Goal: Task Accomplishment & Management: Use online tool/utility

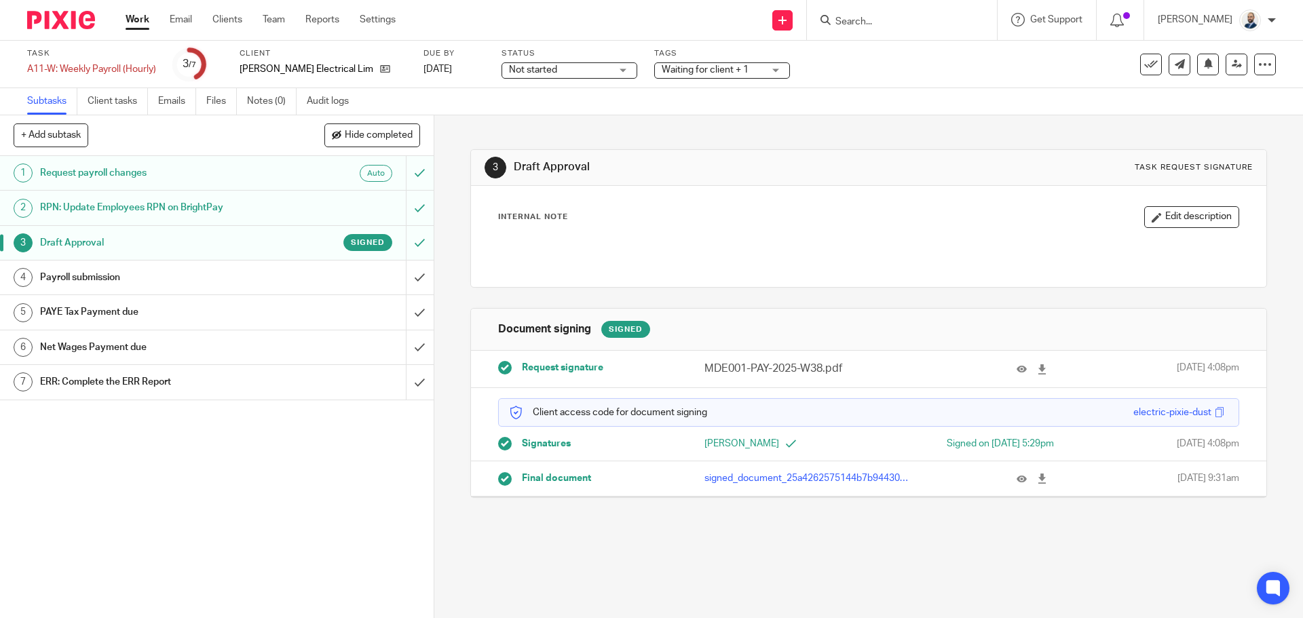
click at [347, 273] on div "Payroll submission" at bounding box center [216, 277] width 352 height 20
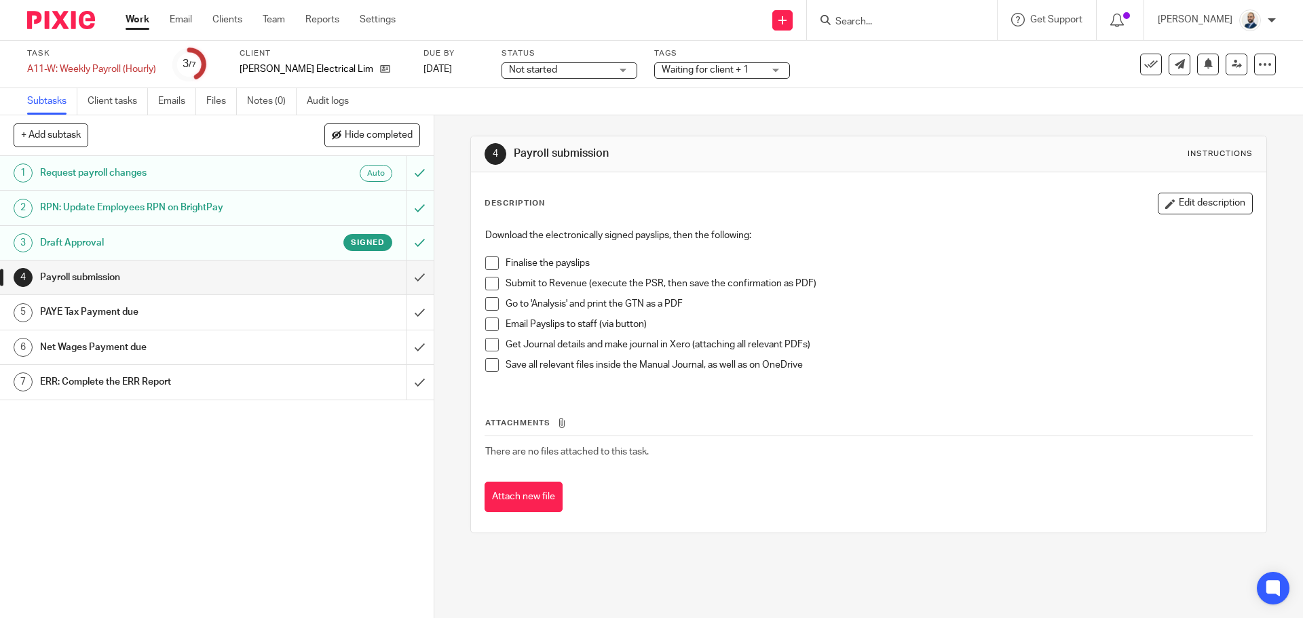
click at [480, 265] on div "Download the electronically signed payslips, then the following: Finalise the p…" at bounding box center [868, 305] width 780 height 167
click at [490, 266] on span at bounding box center [492, 264] width 14 height 14
click at [487, 284] on span at bounding box center [492, 284] width 14 height 14
click at [485, 303] on span at bounding box center [492, 304] width 14 height 14
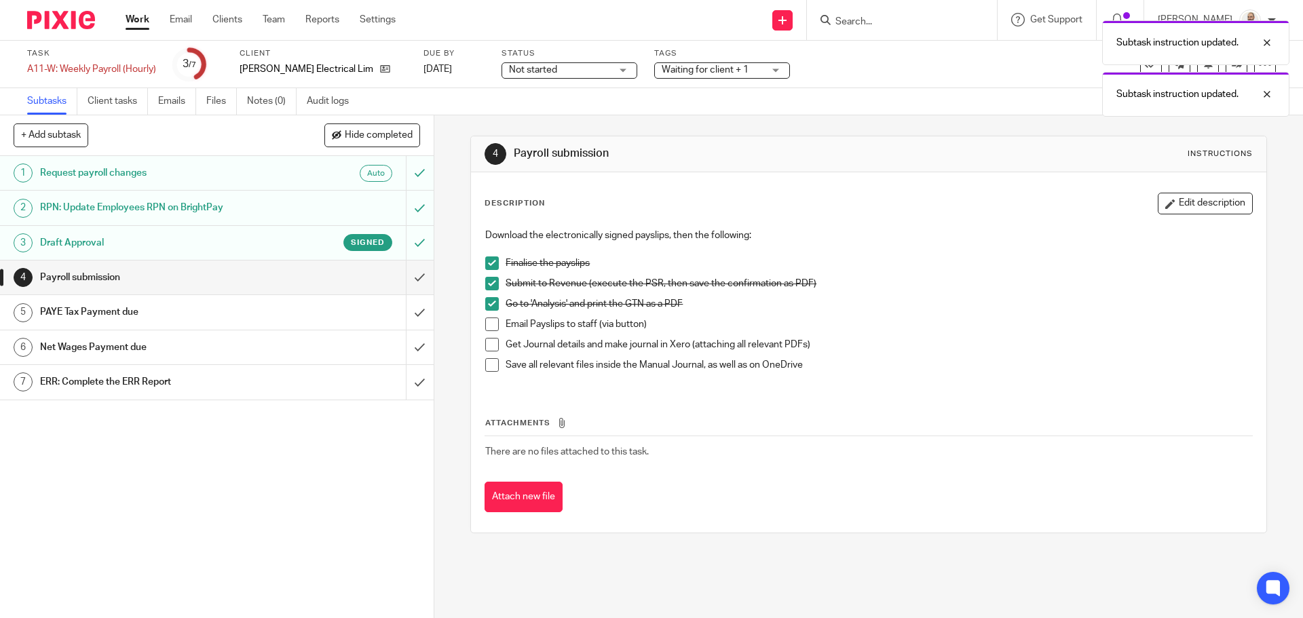
click at [485, 325] on span at bounding box center [492, 325] width 14 height 14
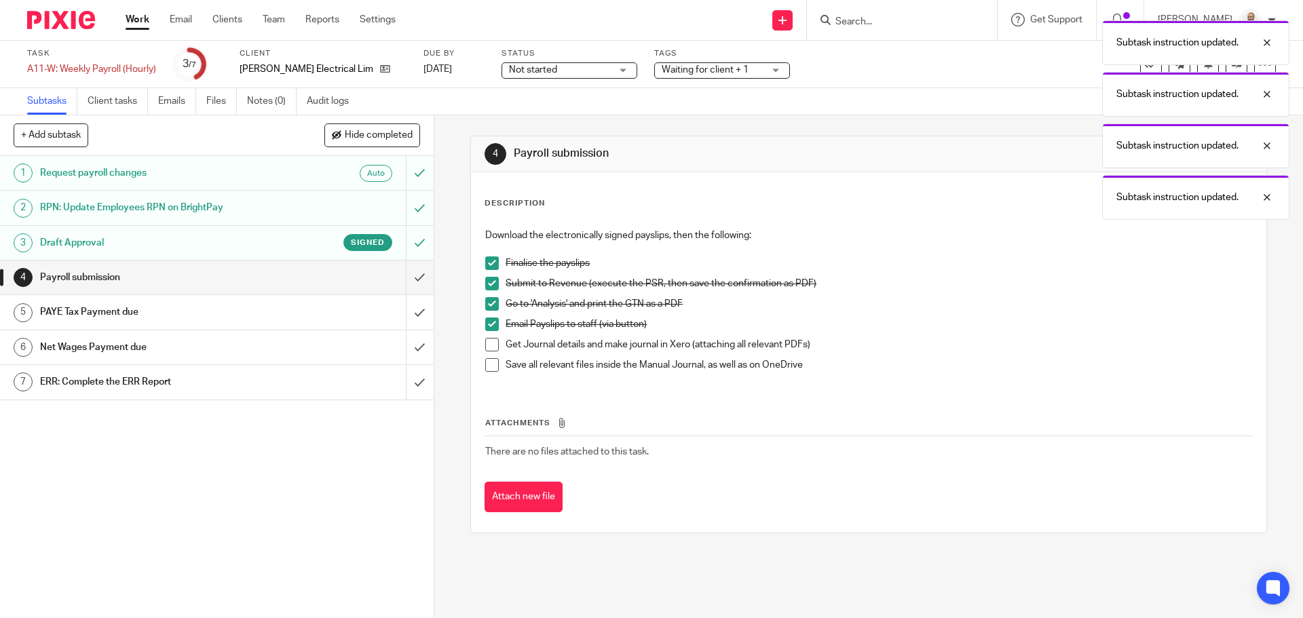
click at [485, 344] on span at bounding box center [492, 345] width 14 height 14
click at [485, 369] on span at bounding box center [492, 365] width 14 height 14
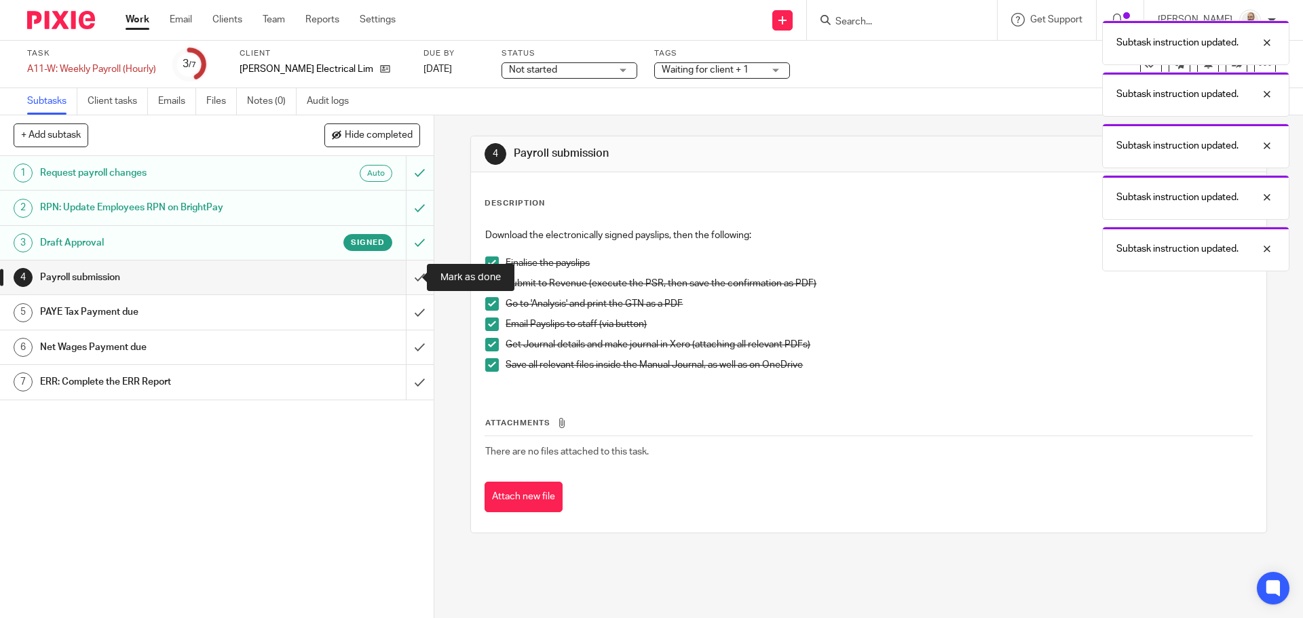
click at [415, 284] on input "submit" at bounding box center [217, 278] width 434 height 34
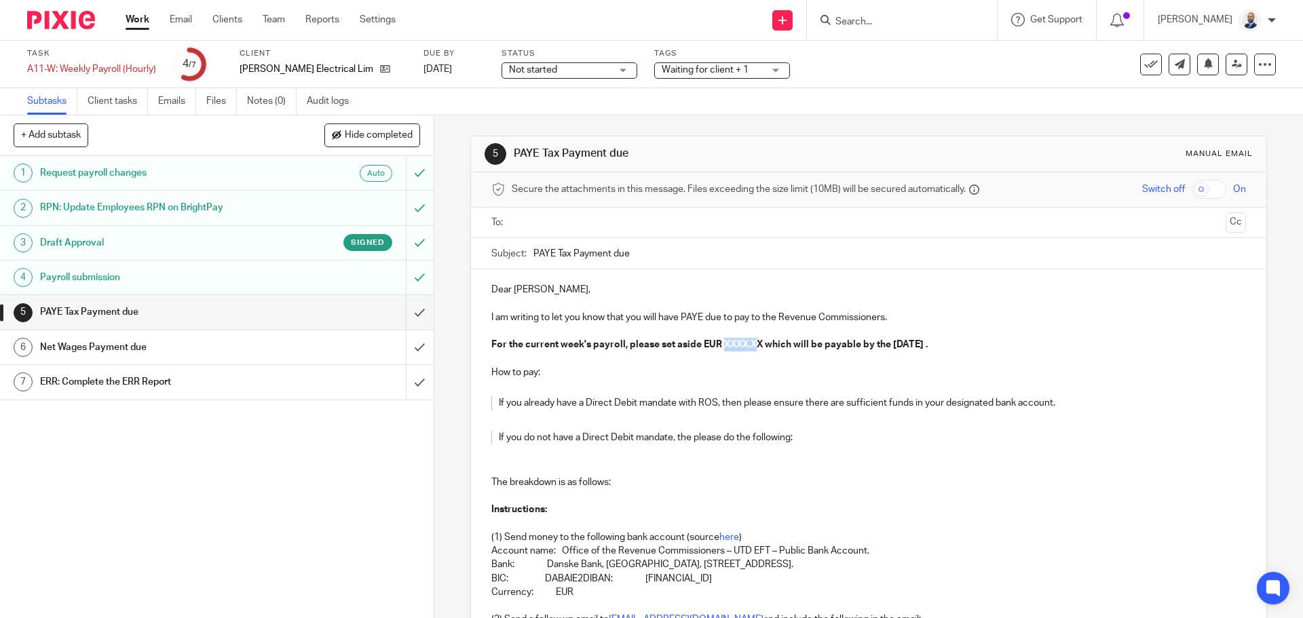
drag, startPoint x: 722, startPoint y: 345, endPoint x: 759, endPoint y: 347, distance: 36.7
click at [759, 347] on strong "For the current week's payroll, please set aside EUR XXXX.XX which will be paya…" at bounding box center [709, 345] width 436 height 10
click at [725, 343] on strong "For the current week's payroll, please set aside EUR 2865.93 which will be paya…" at bounding box center [707, 345] width 432 height 10
click at [597, 212] on ul at bounding box center [869, 223] width 712 height 22
click at [596, 218] on input "text" at bounding box center [867, 223] width 703 height 16
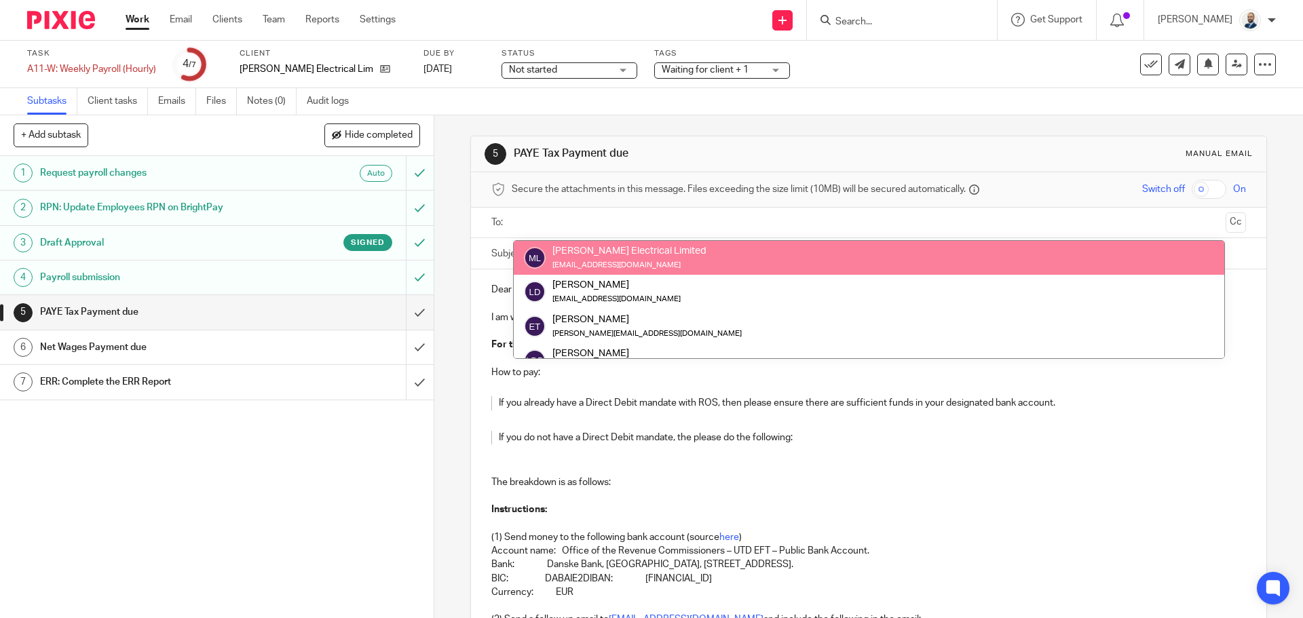
drag, startPoint x: 611, startPoint y: 240, endPoint x: 627, endPoint y: 264, distance: 29.4
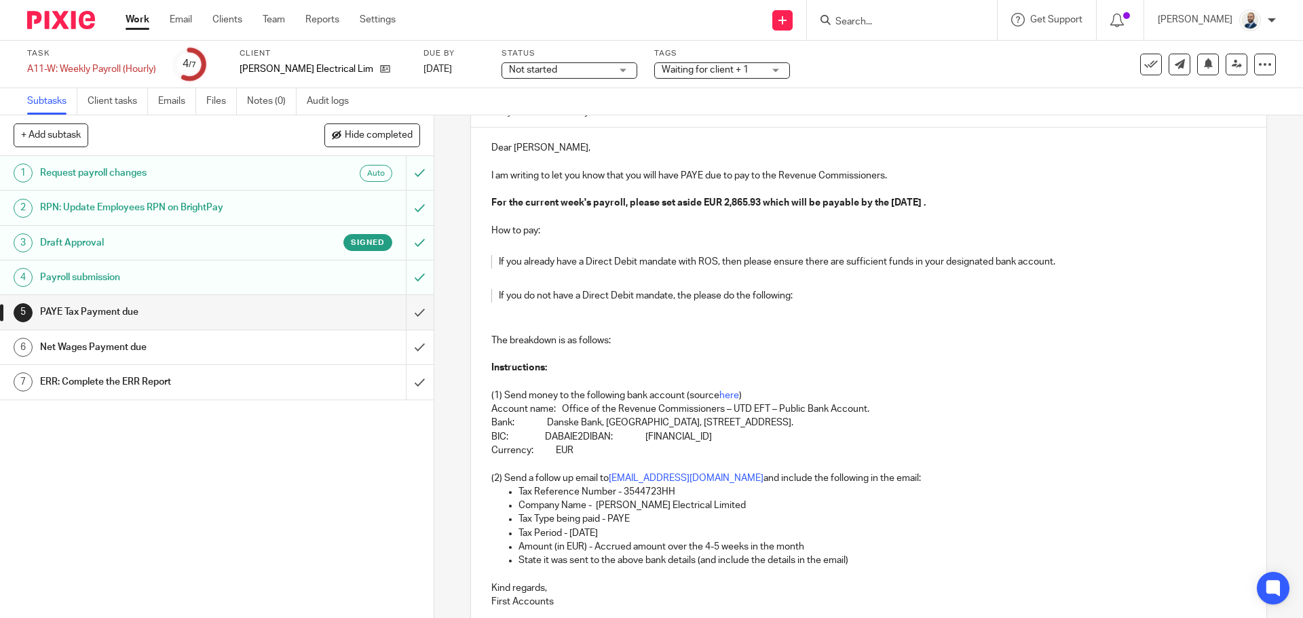
scroll to position [267, 0]
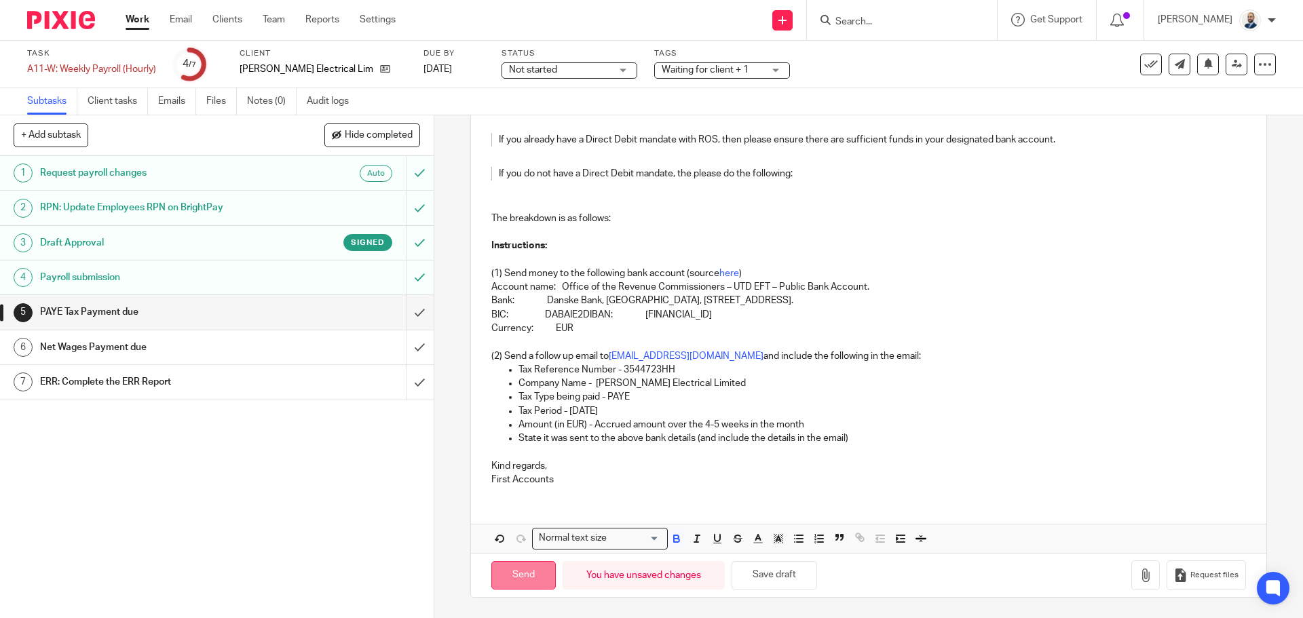
click at [542, 580] on input "Send" at bounding box center [523, 575] width 64 height 29
type input "Sent"
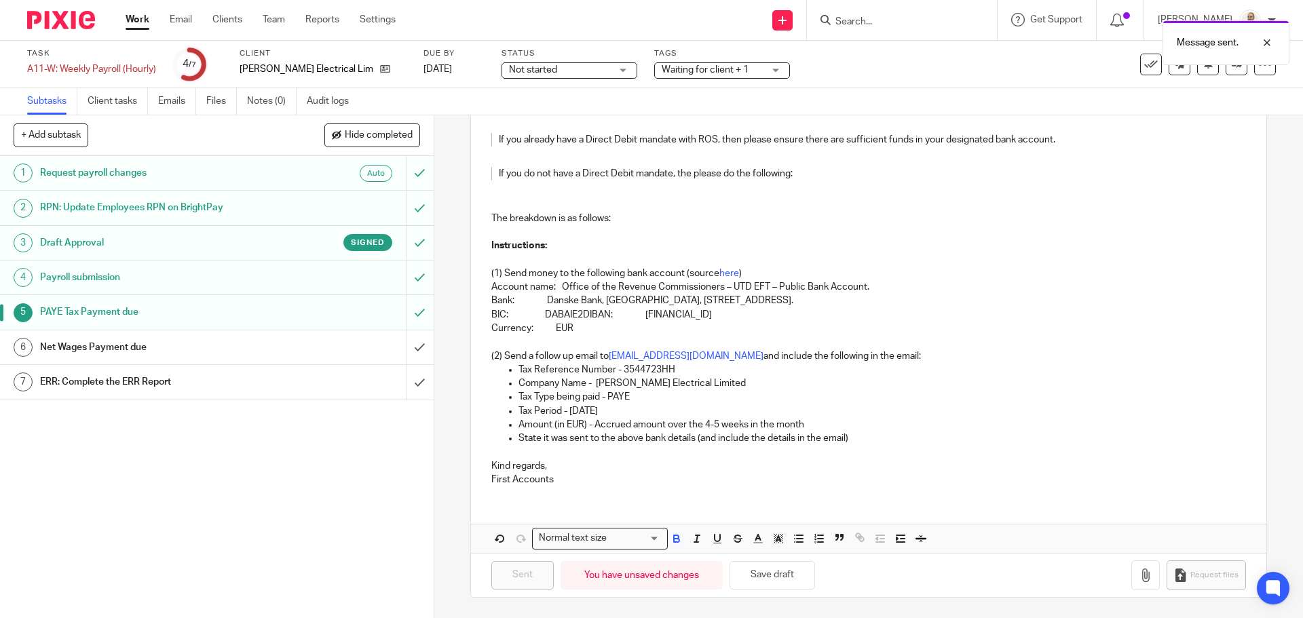
click at [377, 347] on div "Net Wages Payment due" at bounding box center [216, 347] width 352 height 20
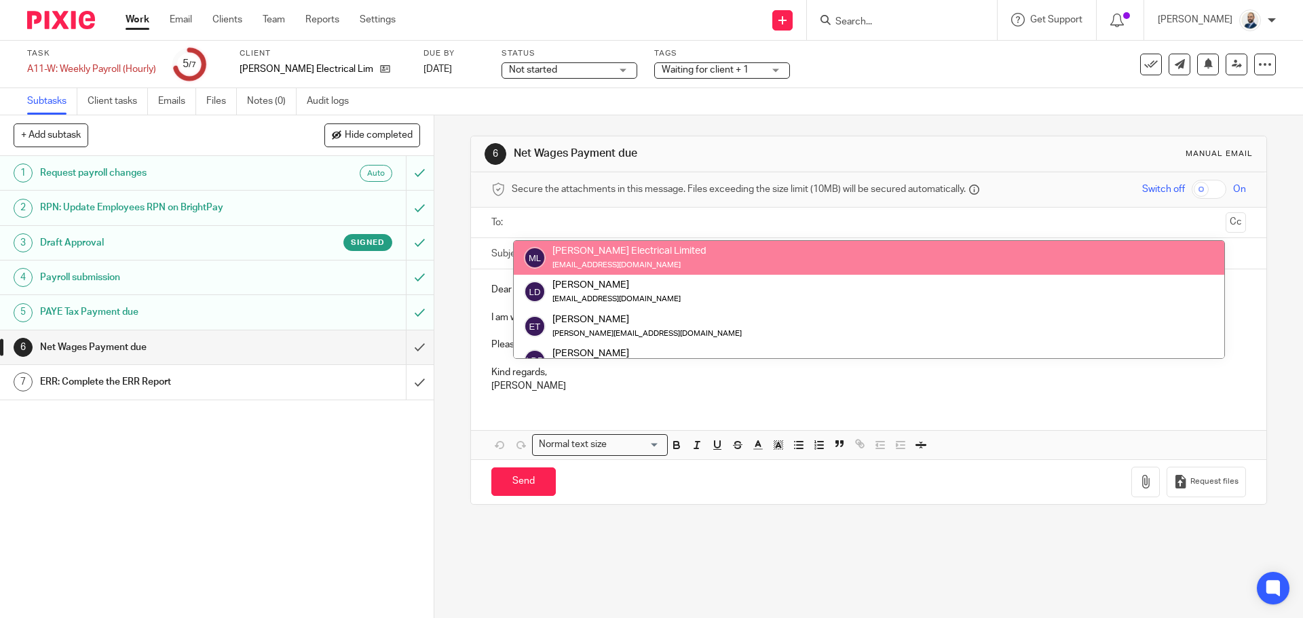
drag, startPoint x: 0, startPoint y: 0, endPoint x: 685, endPoint y: 287, distance: 743.1
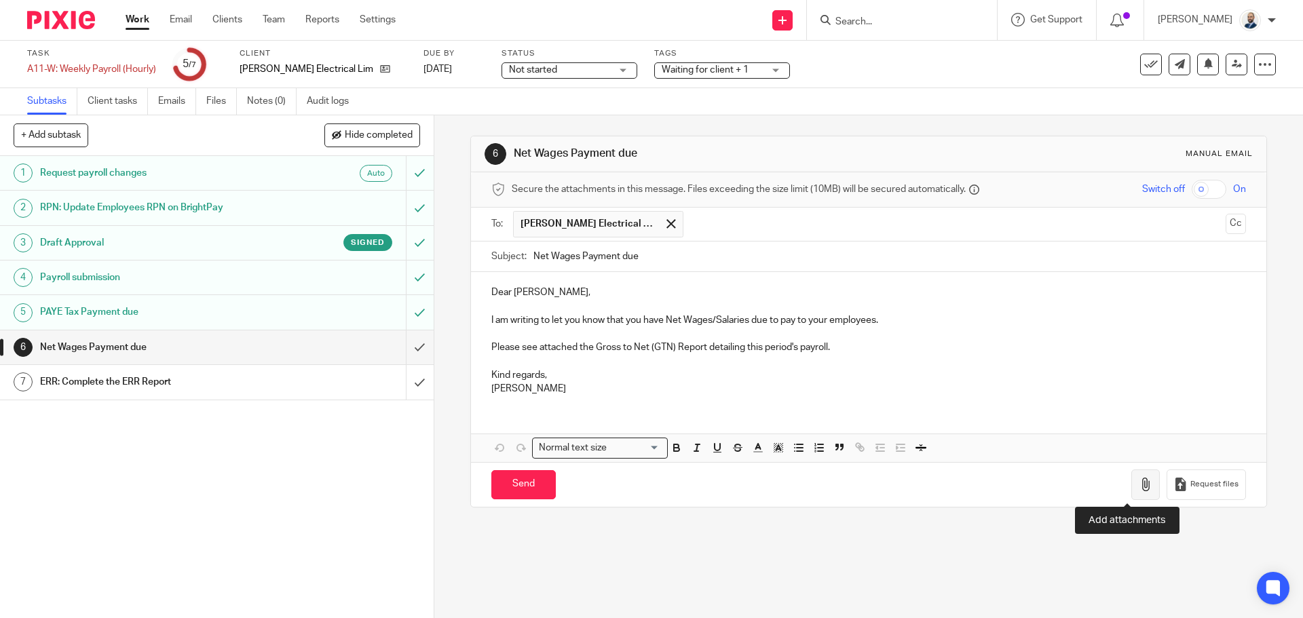
click at [1139, 485] on icon "button" at bounding box center [1146, 485] width 14 height 14
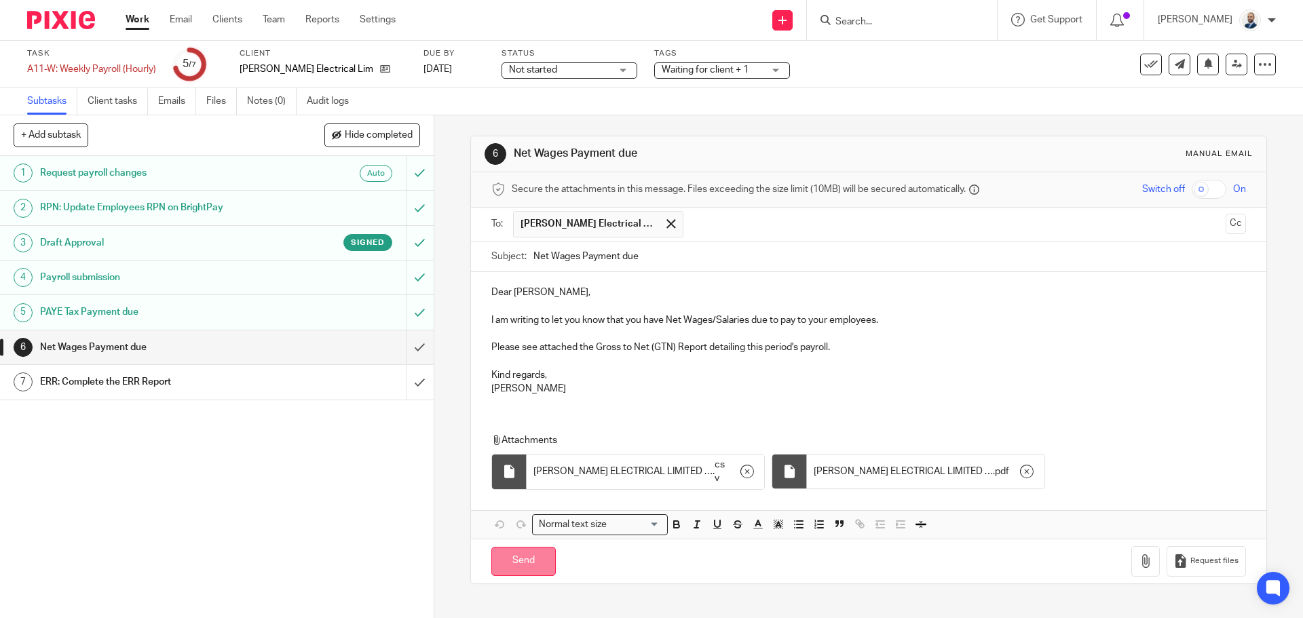
click at [523, 564] on input "Send" at bounding box center [523, 561] width 64 height 29
type input "Sent"
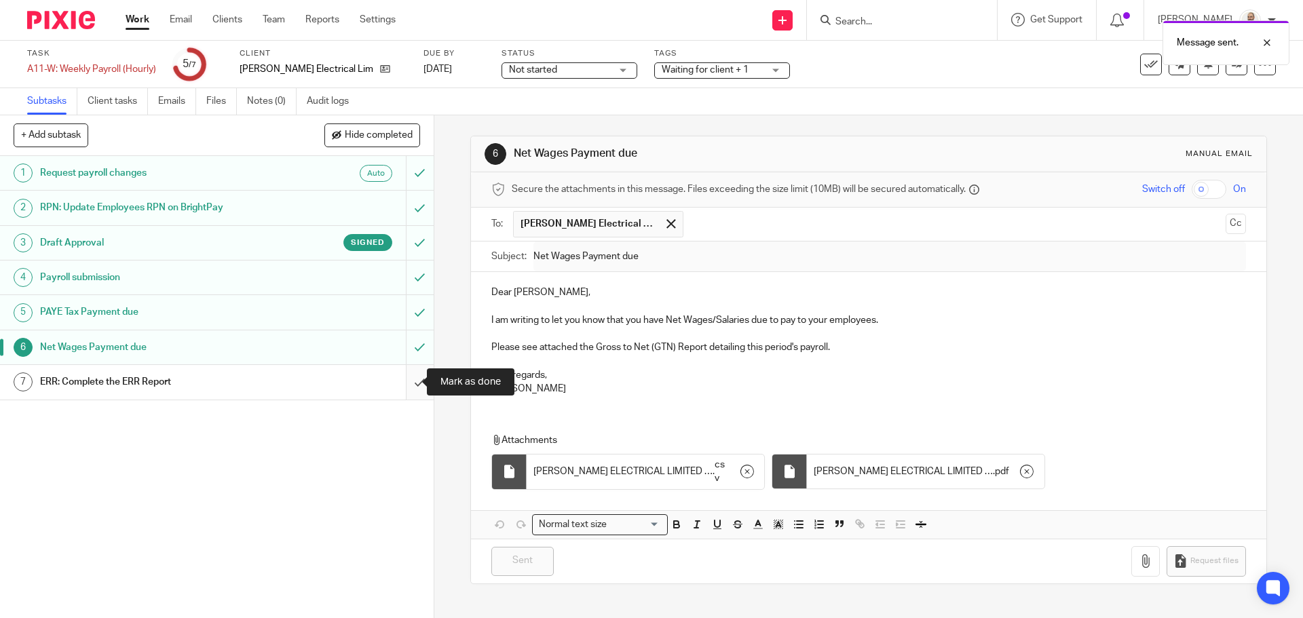
drag, startPoint x: 398, startPoint y: 385, endPoint x: 409, endPoint y: 385, distance: 10.2
click at [399, 385] on input "submit" at bounding box center [217, 382] width 434 height 34
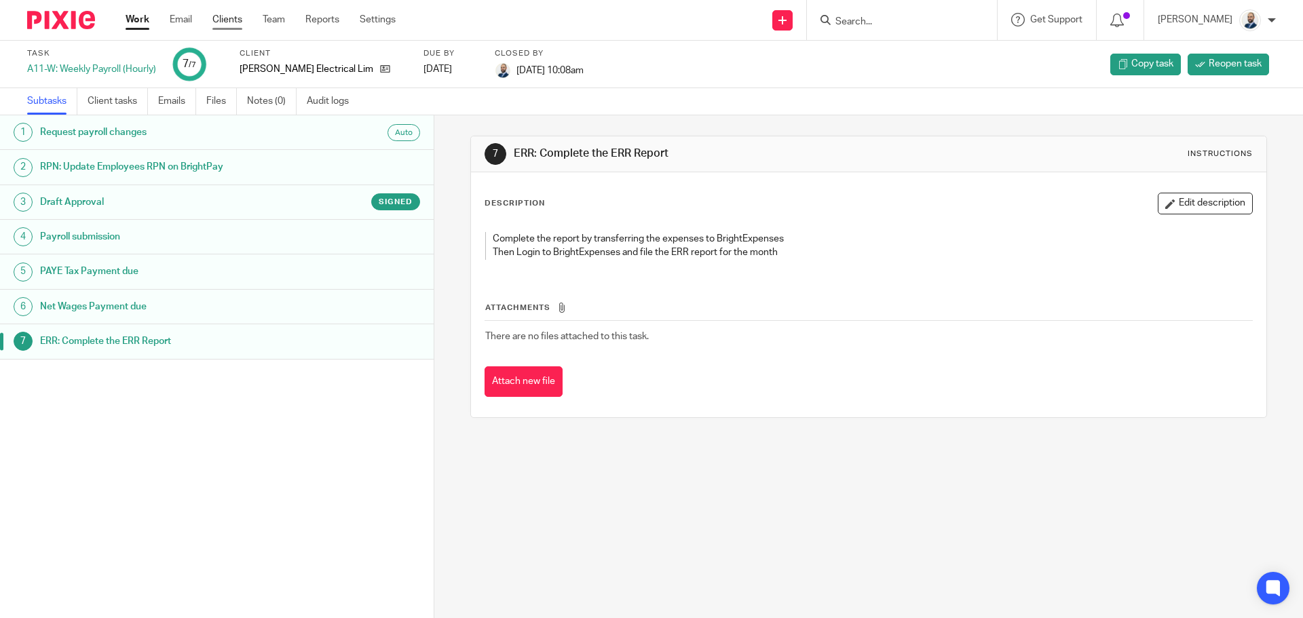
click at [227, 20] on link "Clients" at bounding box center [227, 20] width 30 height 14
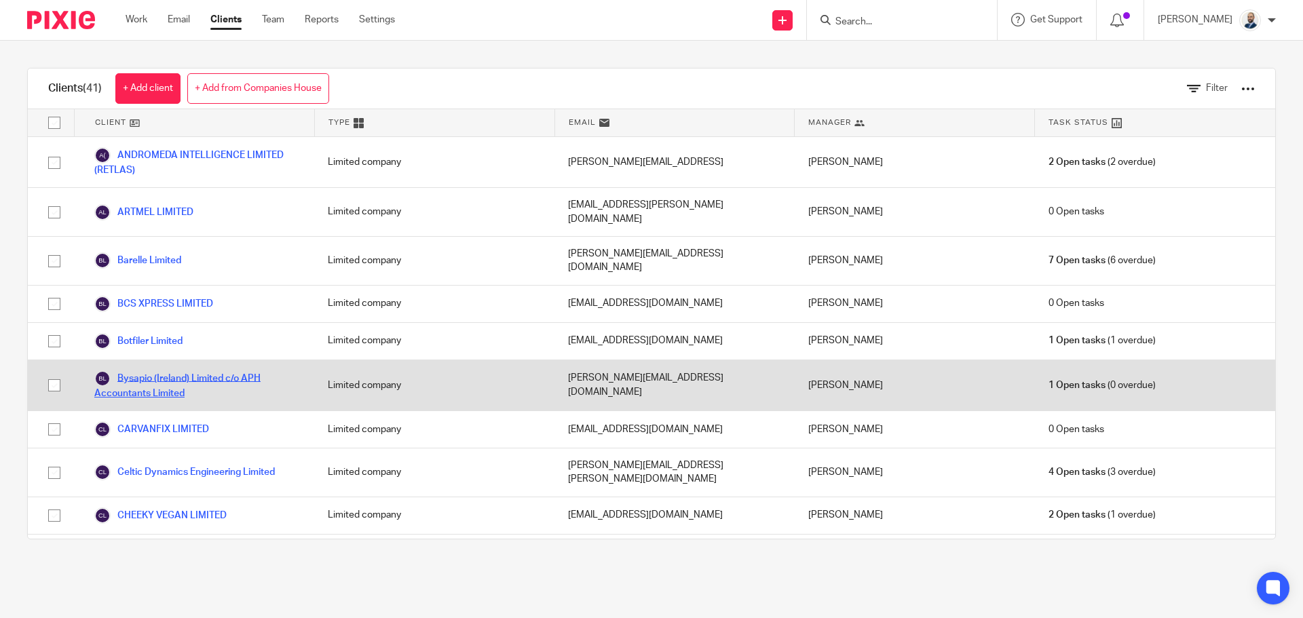
click at [174, 371] on link "Bysapio (Ireland) Limited c/o APH Accountants Limited" at bounding box center [197, 386] width 206 height 30
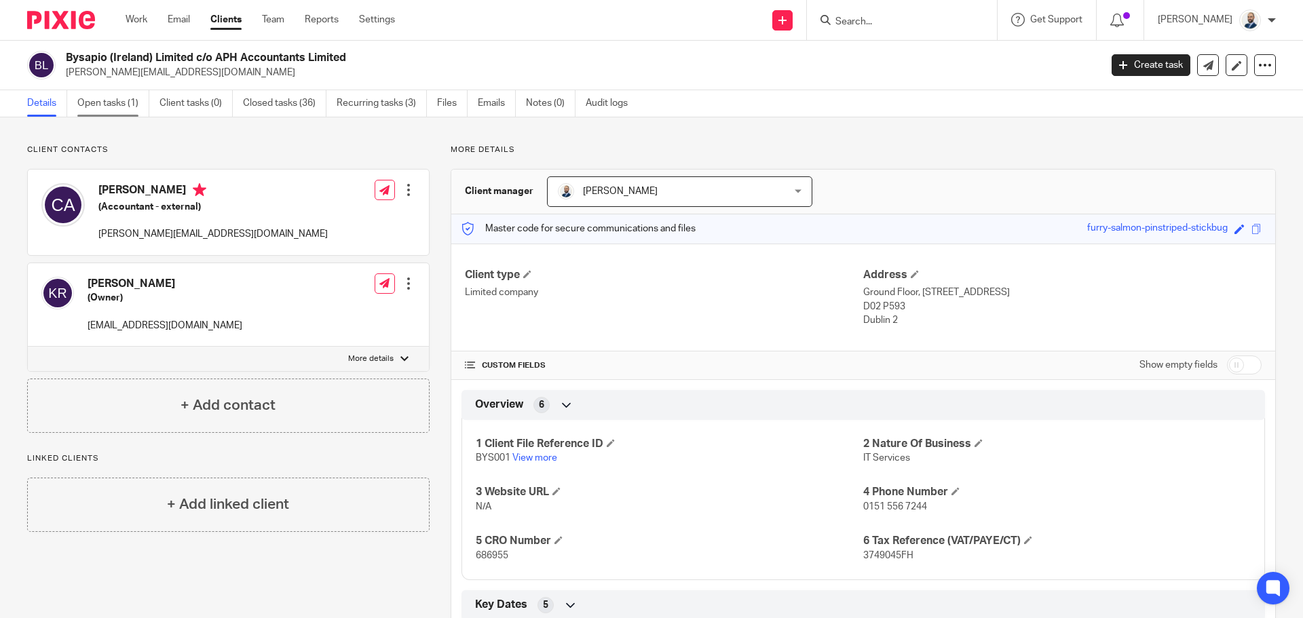
click at [143, 105] on link "Open tasks (1)" at bounding box center [113, 103] width 72 height 26
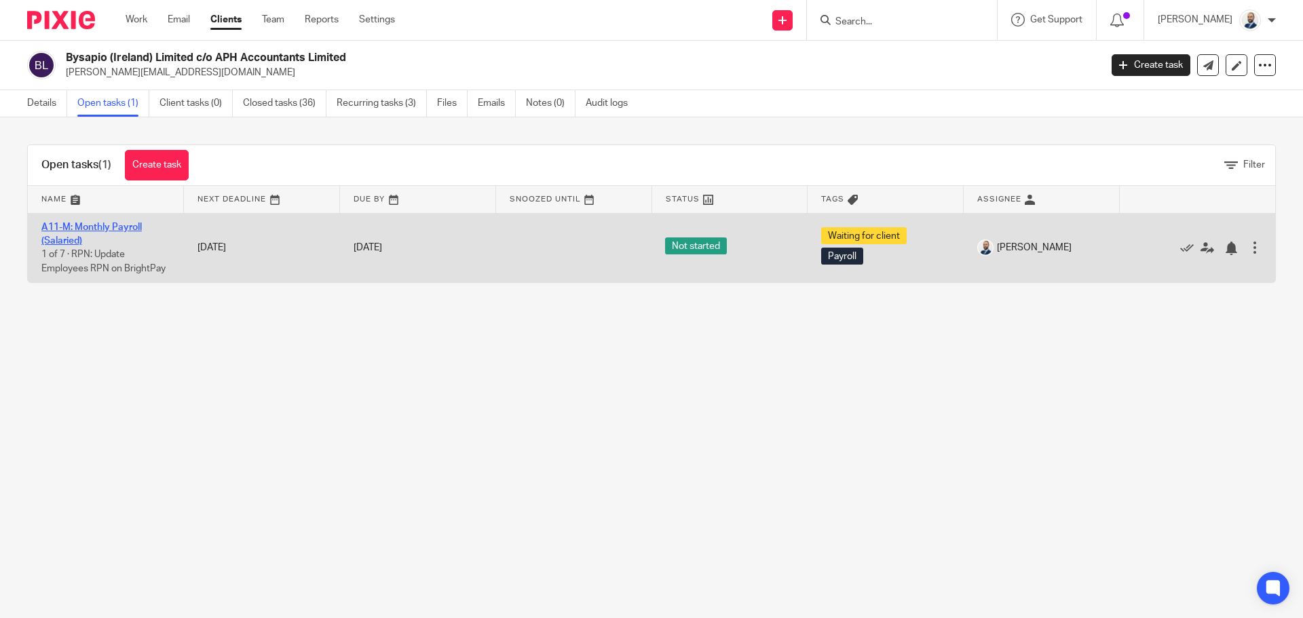
click at [124, 226] on link "A11-M: Monthly Payroll (Salaried)" at bounding box center [91, 234] width 100 height 23
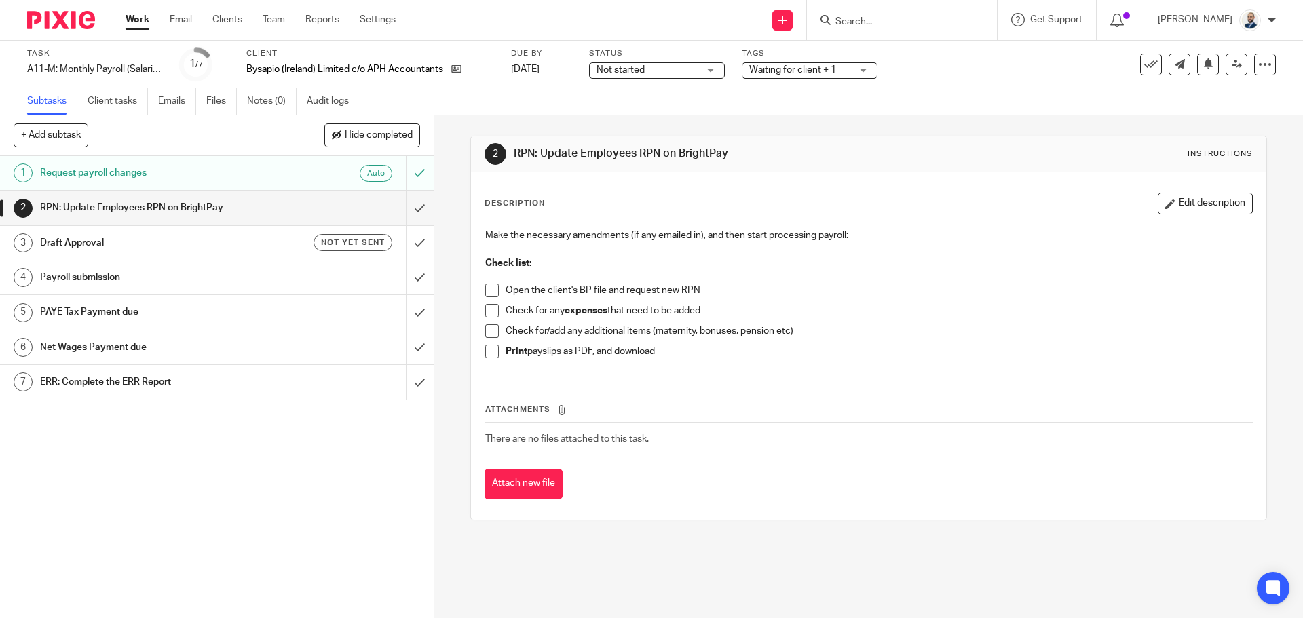
click at [490, 296] on span at bounding box center [492, 291] width 14 height 14
drag, startPoint x: 488, startPoint y: 316, endPoint x: 488, endPoint y: 330, distance: 13.6
click at [488, 317] on span at bounding box center [492, 311] width 14 height 14
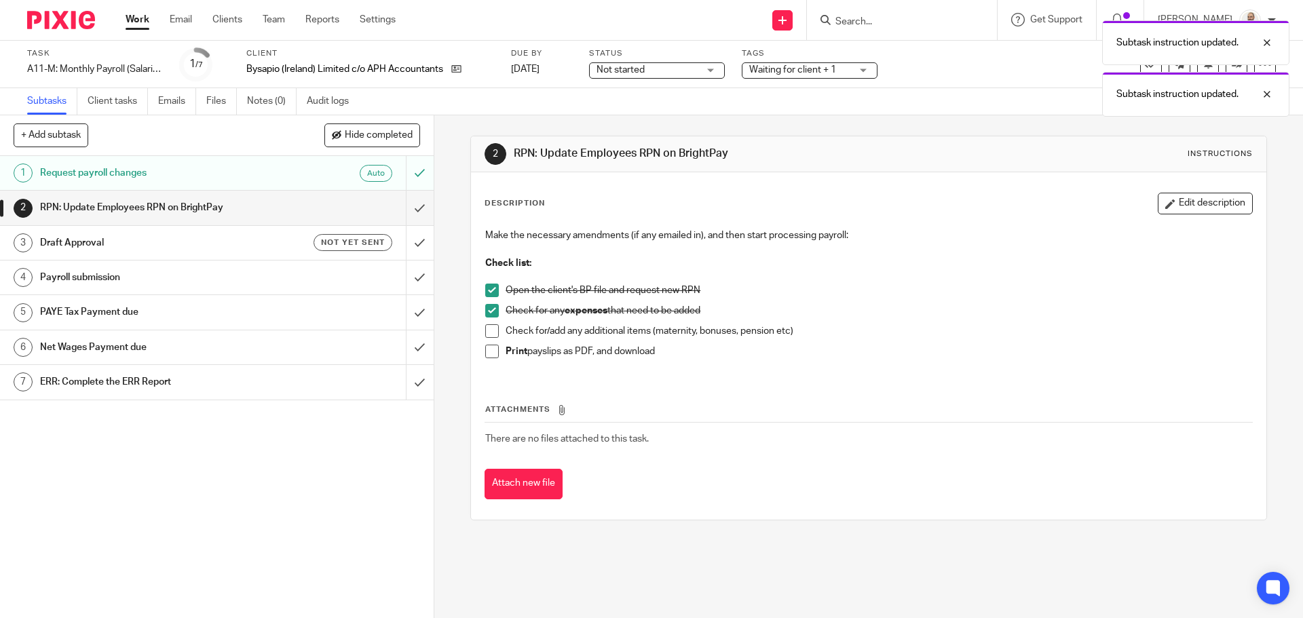
click at [485, 357] on span at bounding box center [492, 352] width 14 height 14
click at [485, 337] on span at bounding box center [492, 331] width 14 height 14
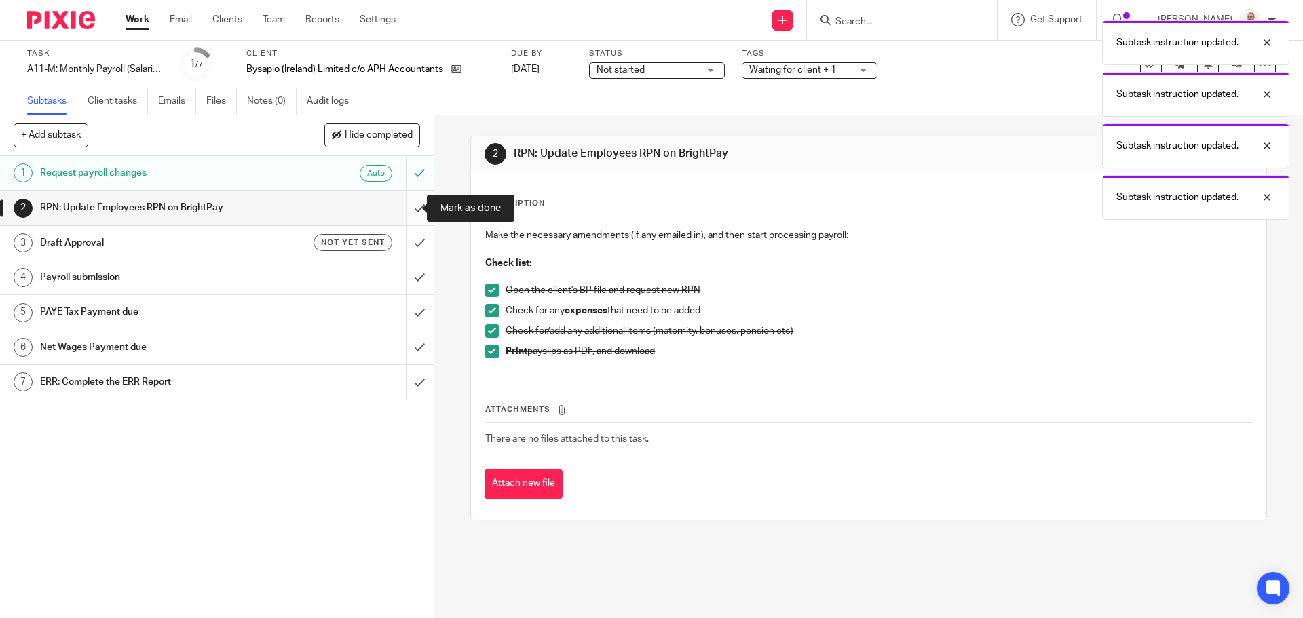
click at [407, 211] on input "submit" at bounding box center [217, 208] width 434 height 34
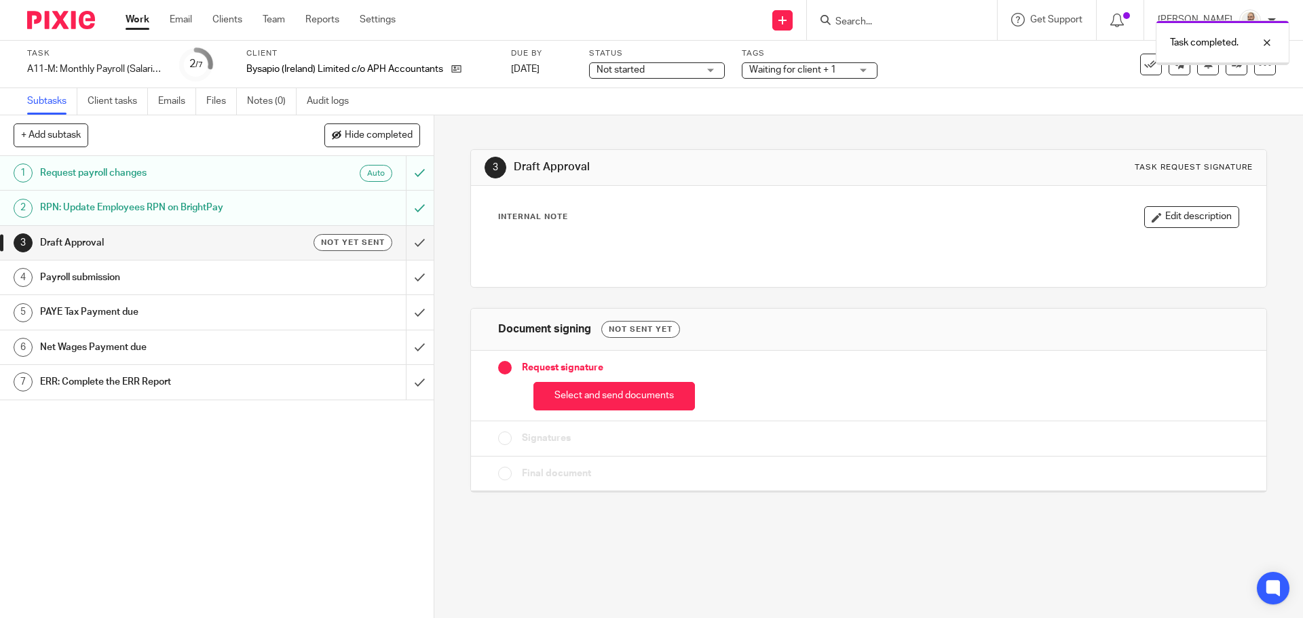
click at [586, 377] on div "Request signature Select and send documents" at bounding box center [868, 386] width 795 height 71
click at [656, 414] on div "Request signature Select and send documents" at bounding box center [868, 386] width 795 height 71
click at [647, 396] on button "Select and send documents" at bounding box center [614, 396] width 162 height 29
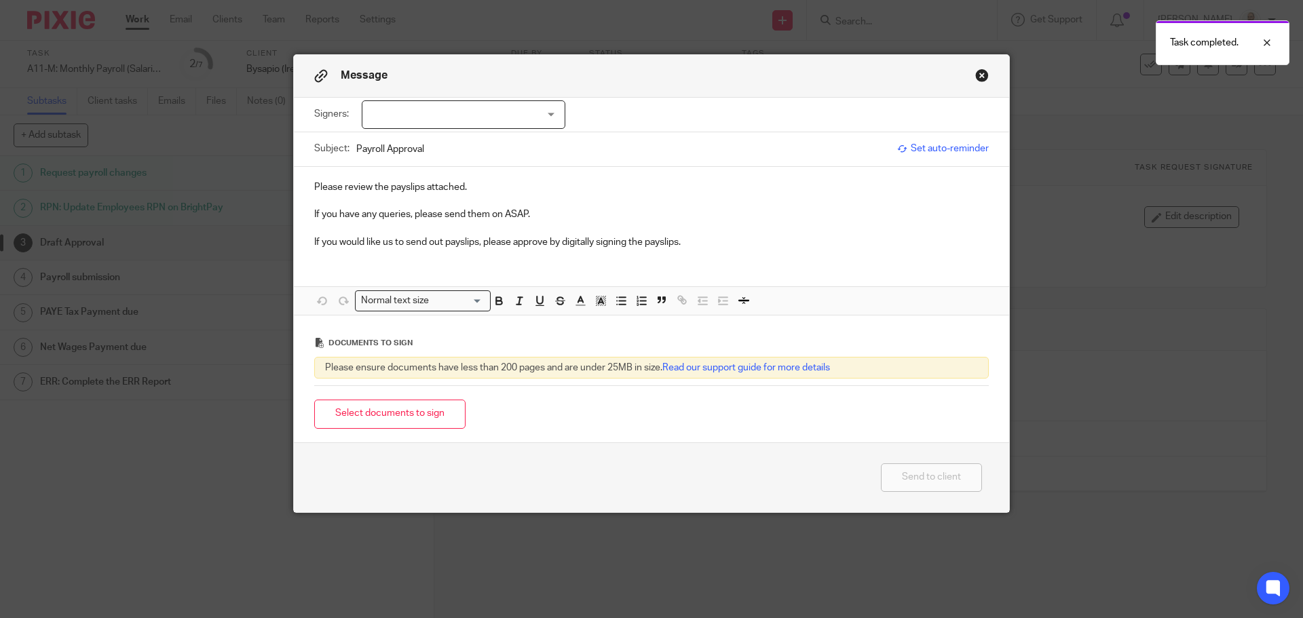
click at [529, 118] on div at bounding box center [464, 114] width 204 height 29
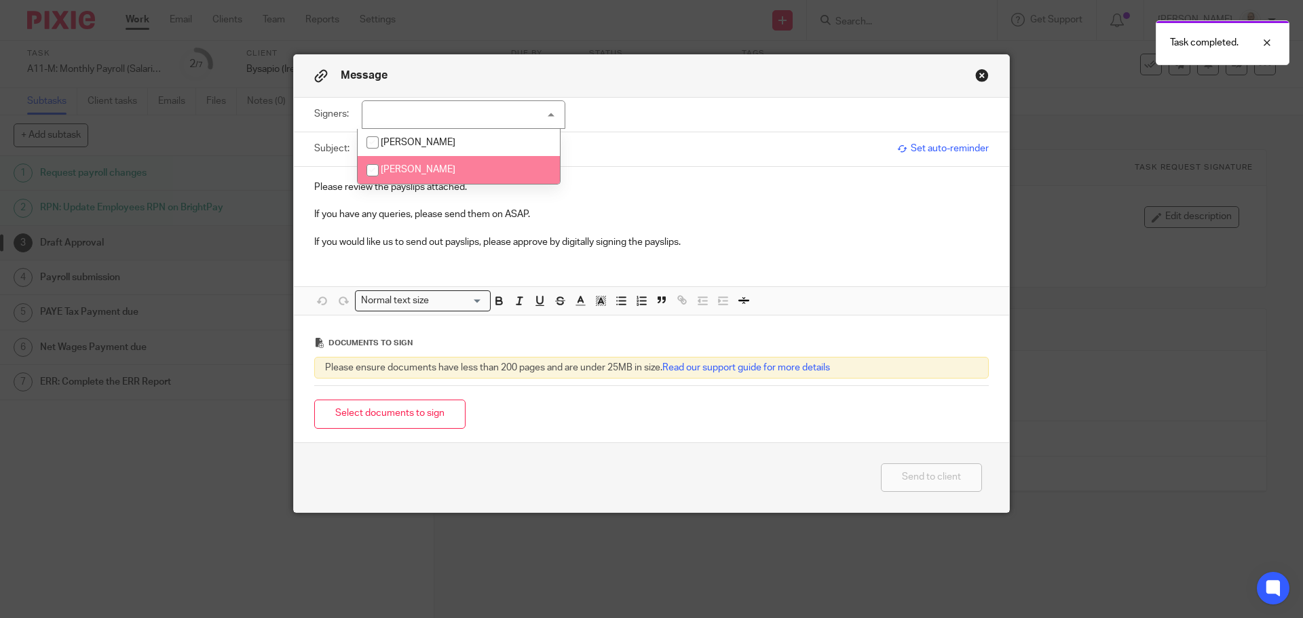
click at [495, 161] on li "[PERSON_NAME]" at bounding box center [459, 170] width 202 height 28
checkbox input "true"
click at [436, 384] on div "Documents to sign Please ensure documents have less than 200 pages and are unde…" at bounding box center [651, 354] width 675 height 64
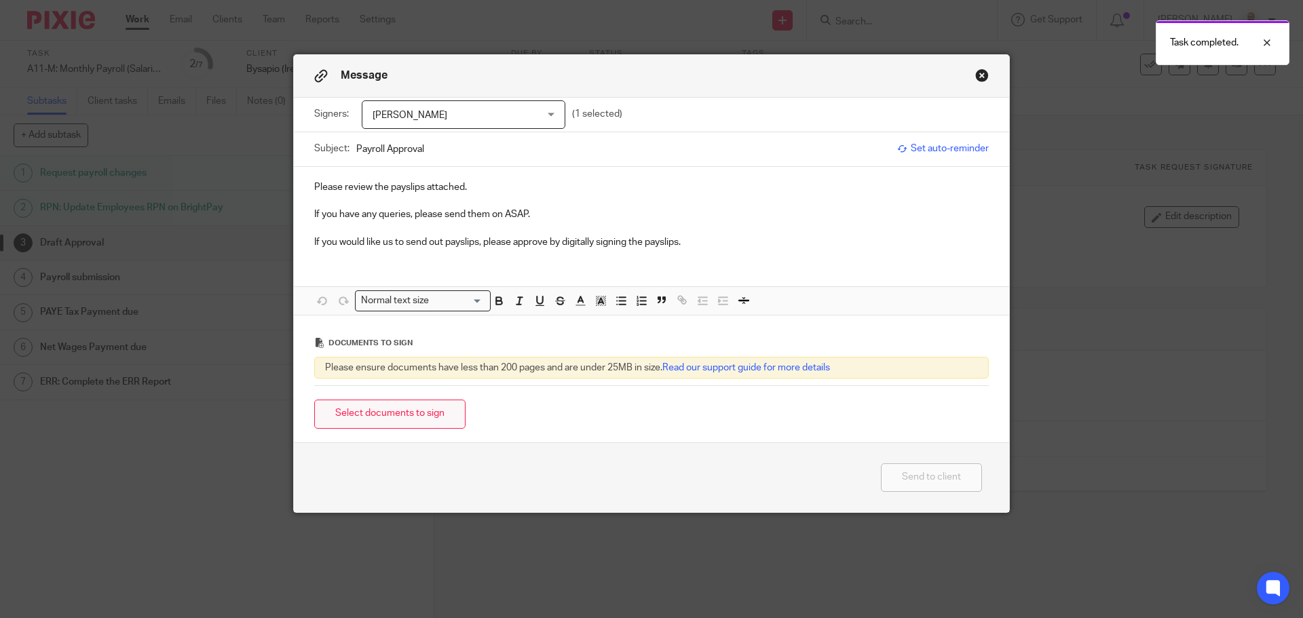
click at [436, 406] on button "Select documents to sign" at bounding box center [389, 414] width 151 height 29
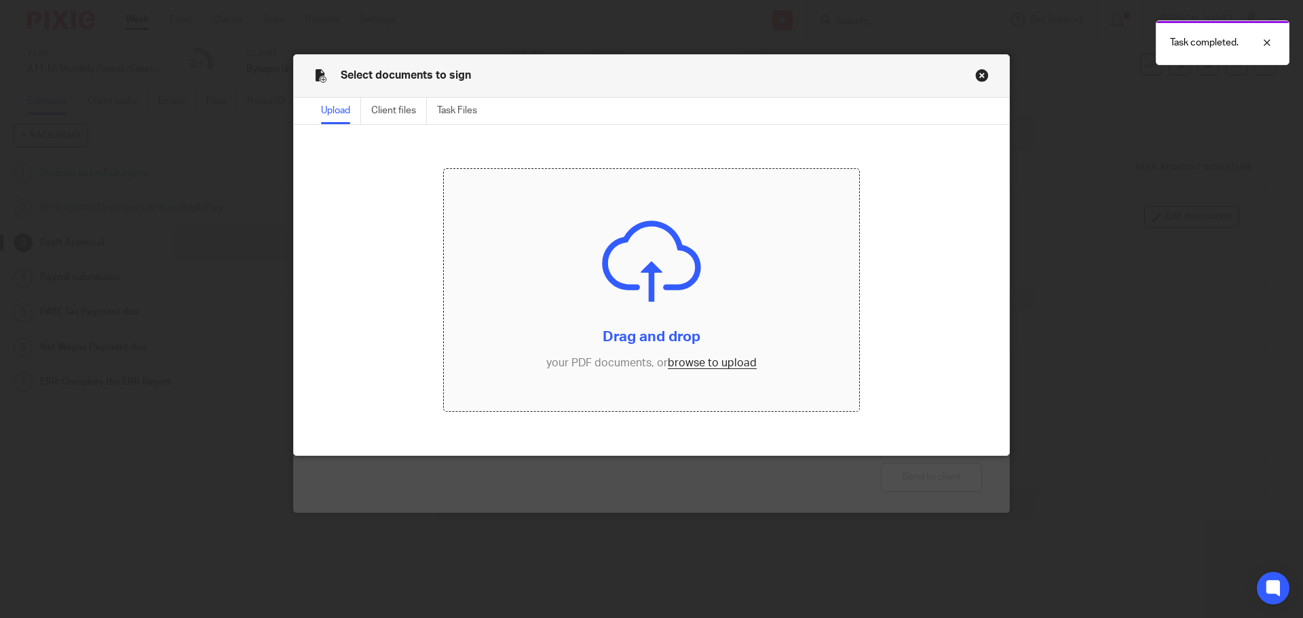
click at [731, 371] on input "file" at bounding box center [652, 290] width 416 height 243
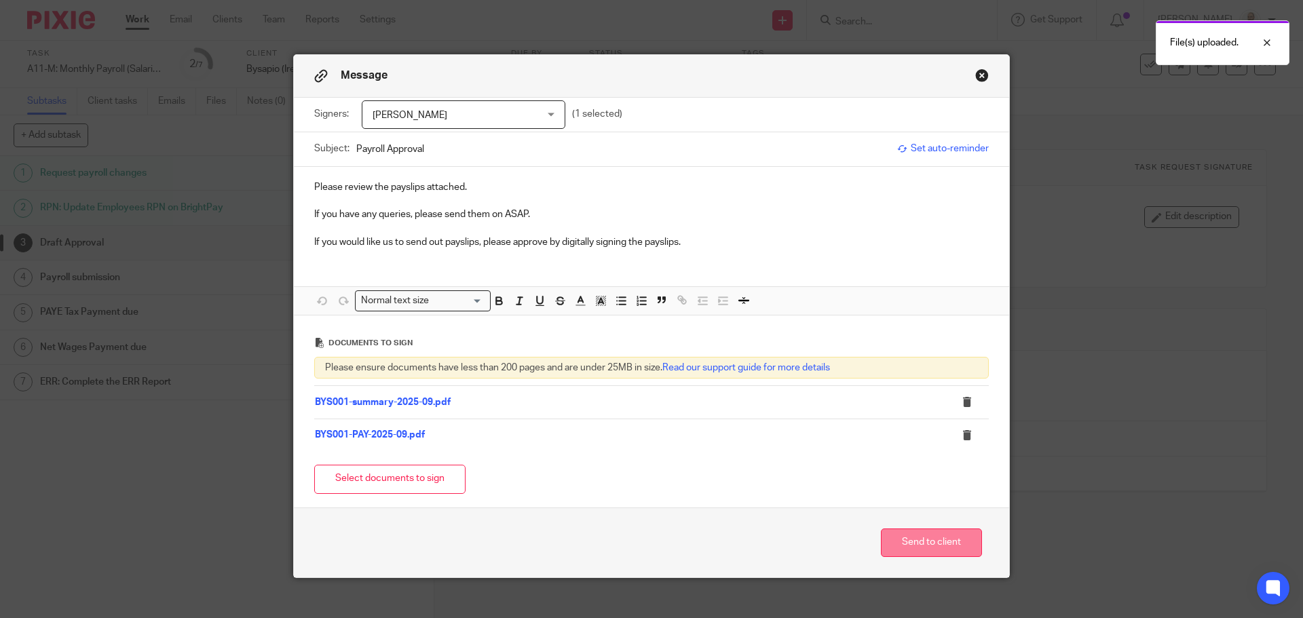
click at [926, 531] on button "Send to client" at bounding box center [931, 543] width 101 height 29
